Goal: Check status: Check status

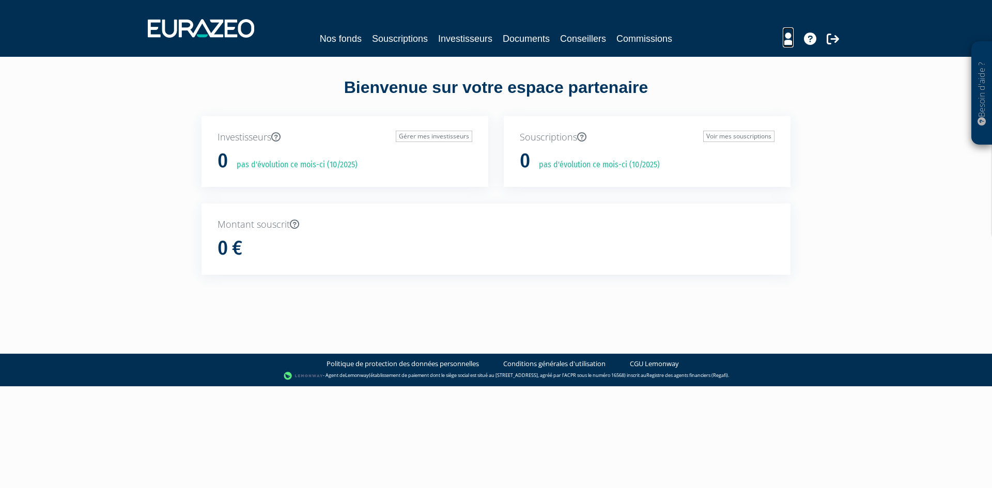
click at [788, 41] on icon at bounding box center [787, 39] width 11 height 12
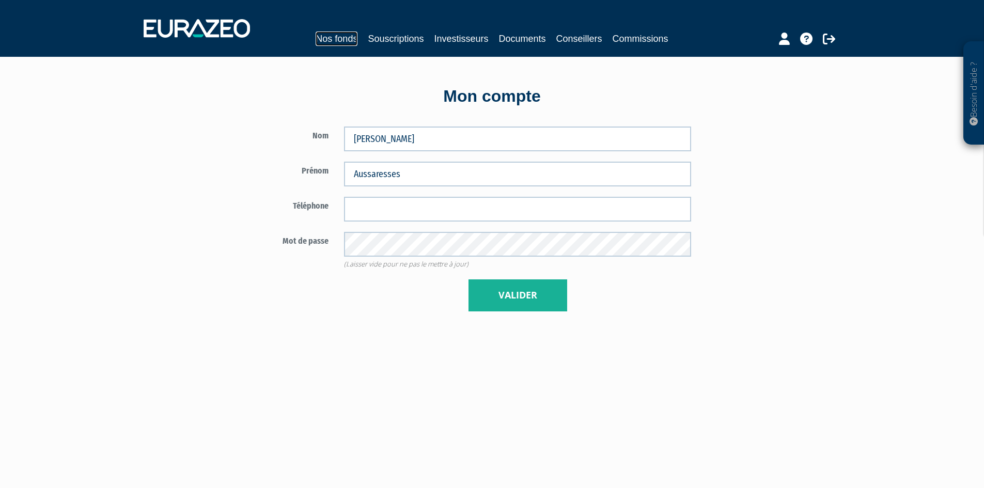
click at [341, 35] on link "Nos fonds" at bounding box center [337, 39] width 42 height 14
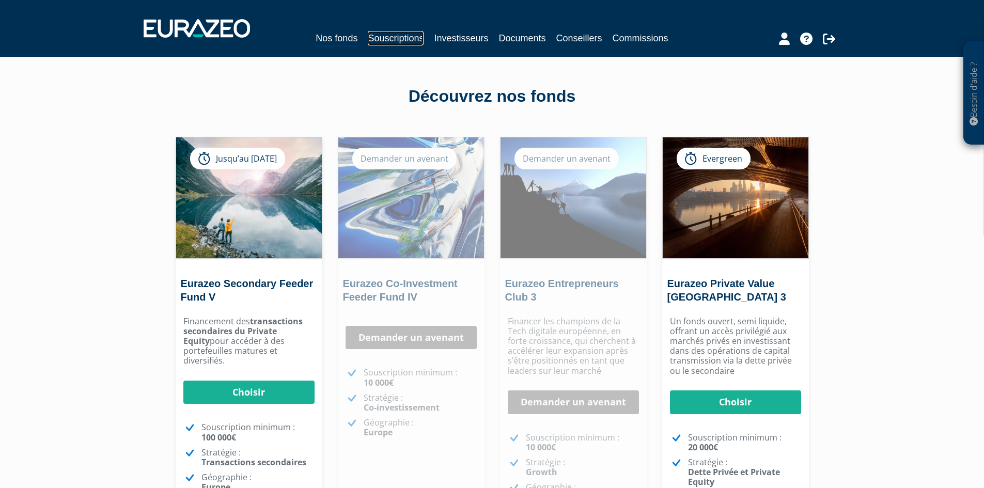
click at [379, 37] on link "Souscriptions" at bounding box center [396, 38] width 56 height 14
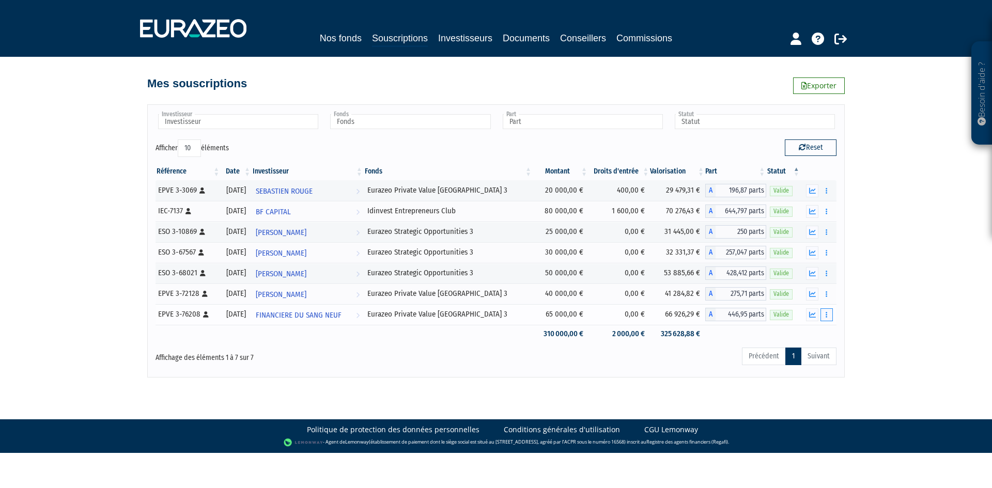
click at [823, 312] on button "button" at bounding box center [826, 314] width 12 height 13
click at [815, 312] on button "button" at bounding box center [812, 314] width 12 height 13
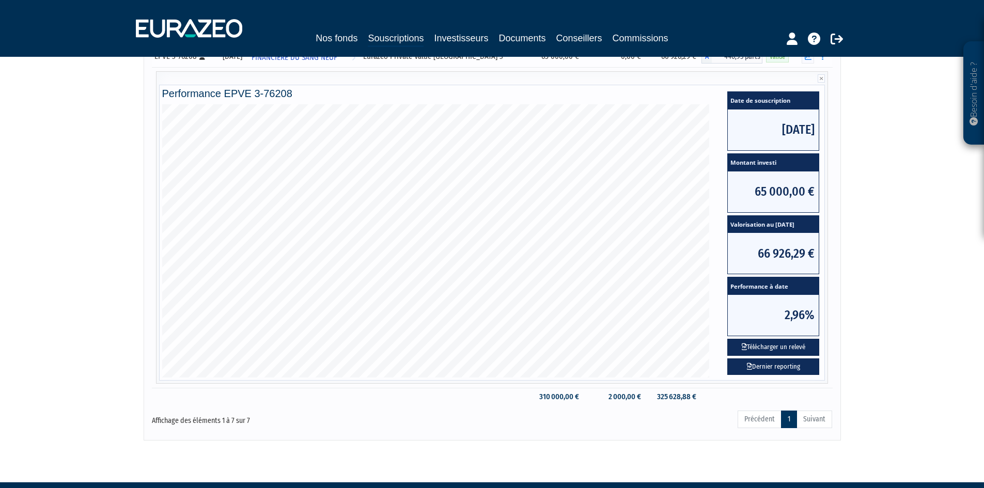
scroll to position [258, 0]
